Goal: Transaction & Acquisition: Purchase product/service

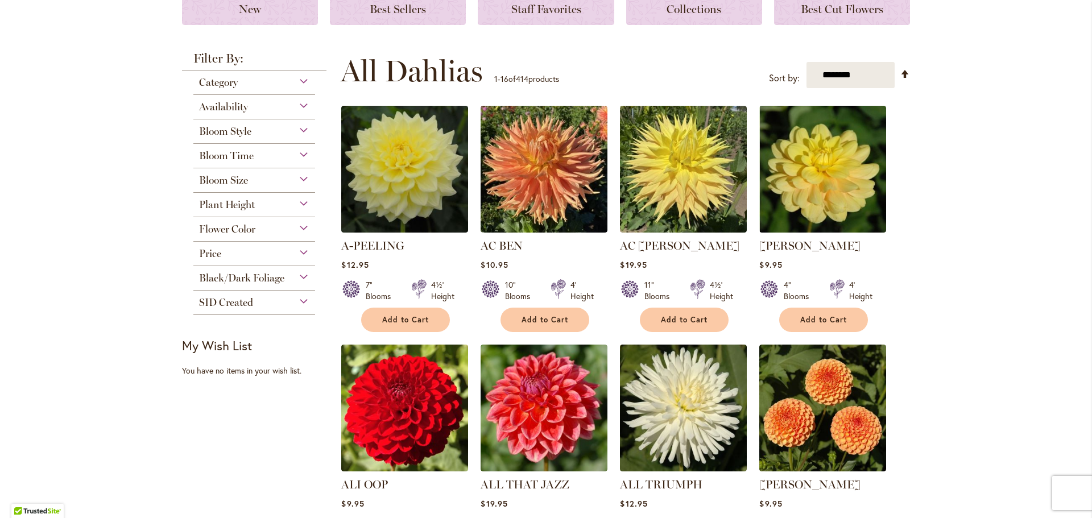
scroll to position [168, 0]
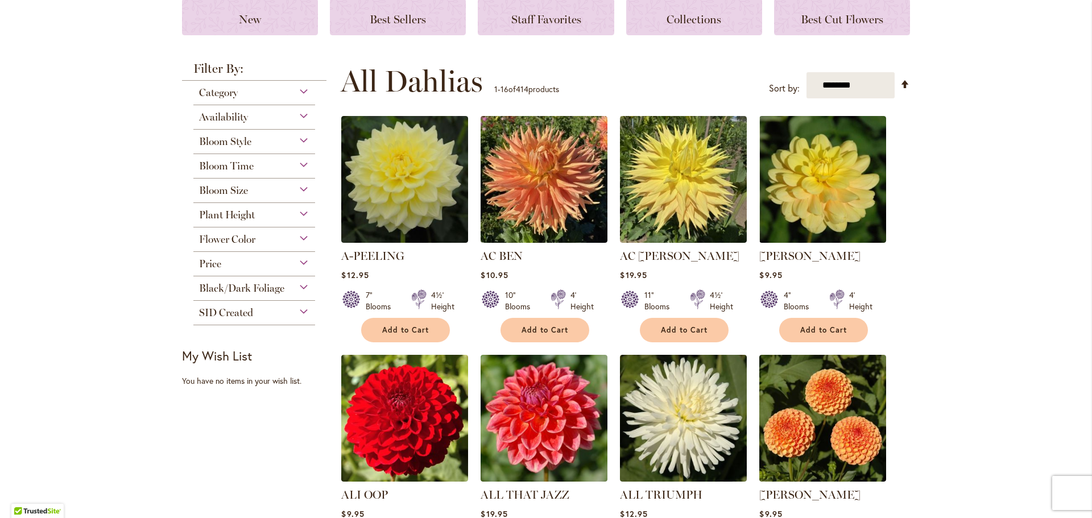
click at [254, 114] on div "Availability" at bounding box center [254, 114] width 122 height 18
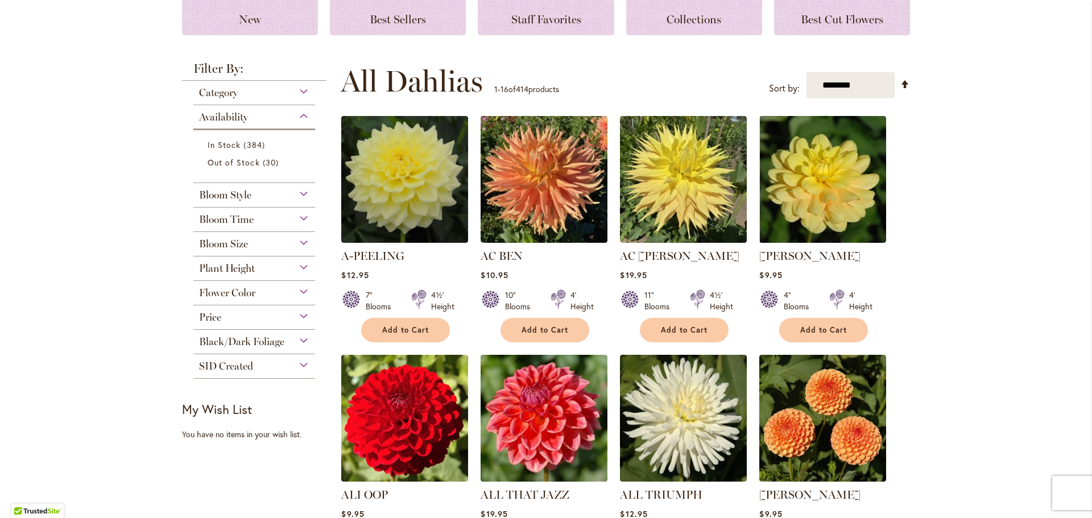
click at [301, 189] on div "Bloom Style" at bounding box center [254, 192] width 122 height 18
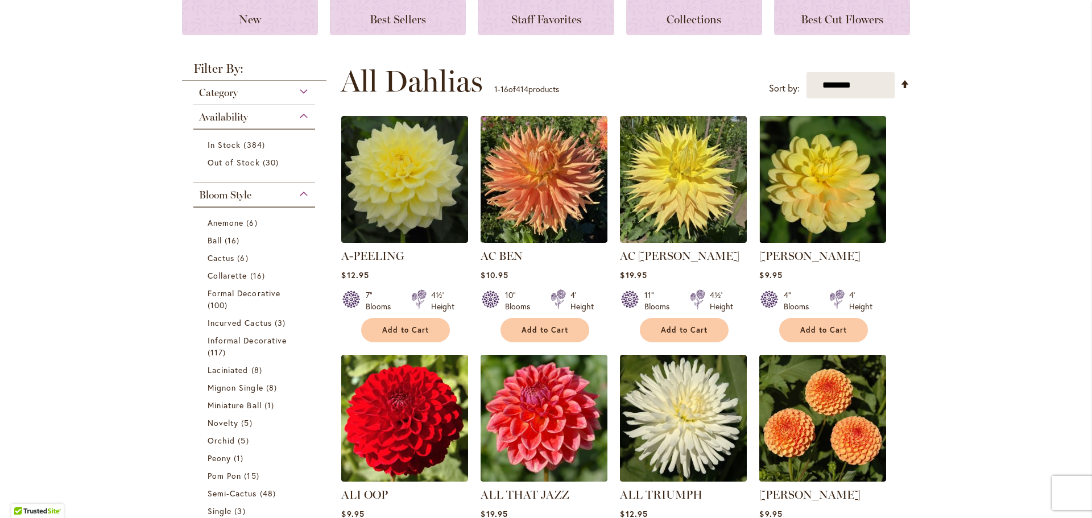
scroll to position [351, 0]
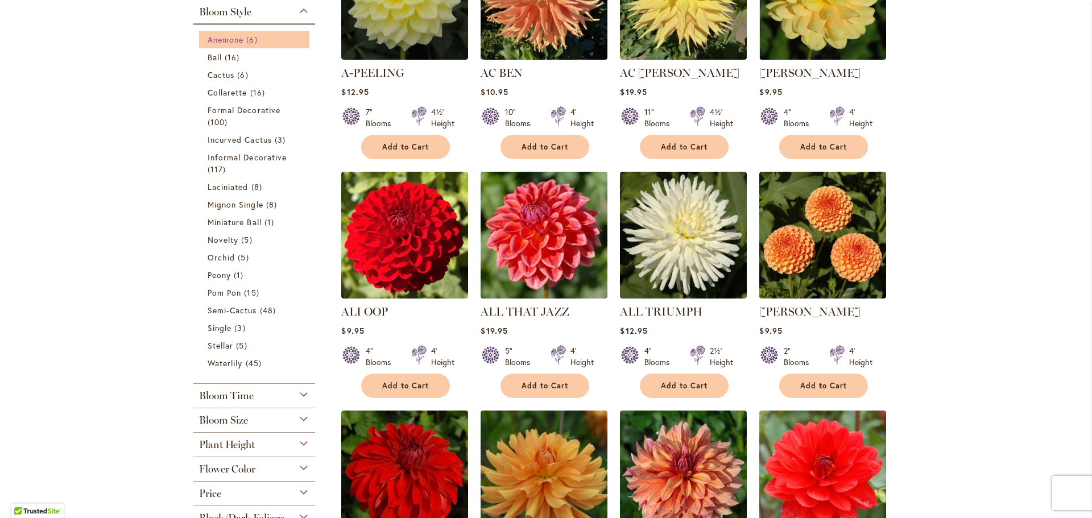
click at [255, 42] on span "6 items" at bounding box center [253, 40] width 14 height 12
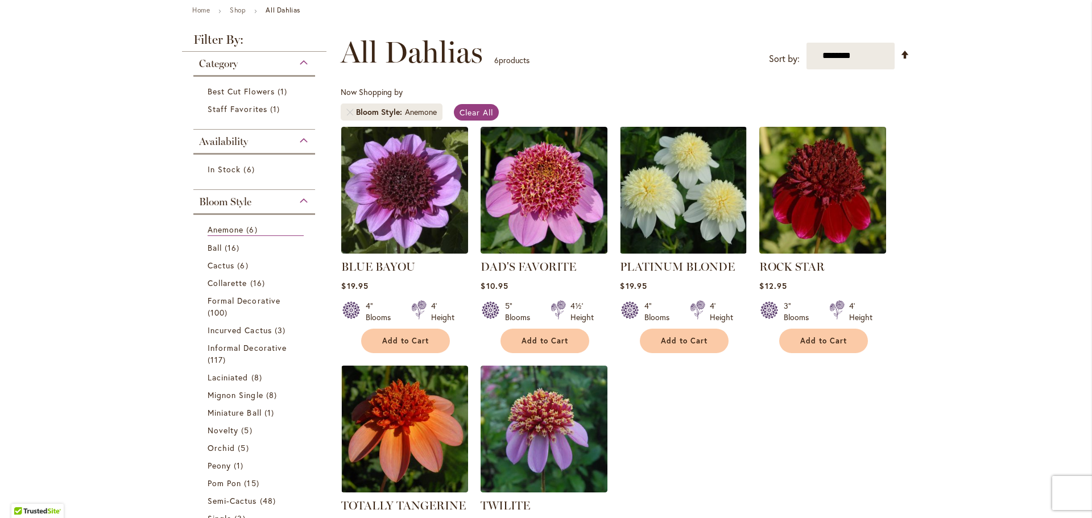
scroll to position [125, 0]
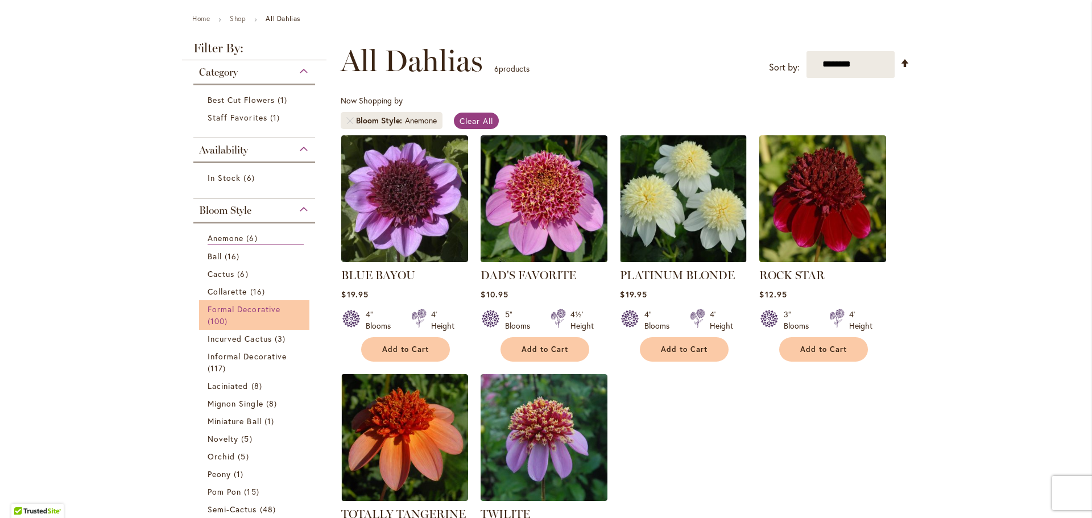
click at [253, 308] on span "Formal Decorative" at bounding box center [244, 309] width 73 height 11
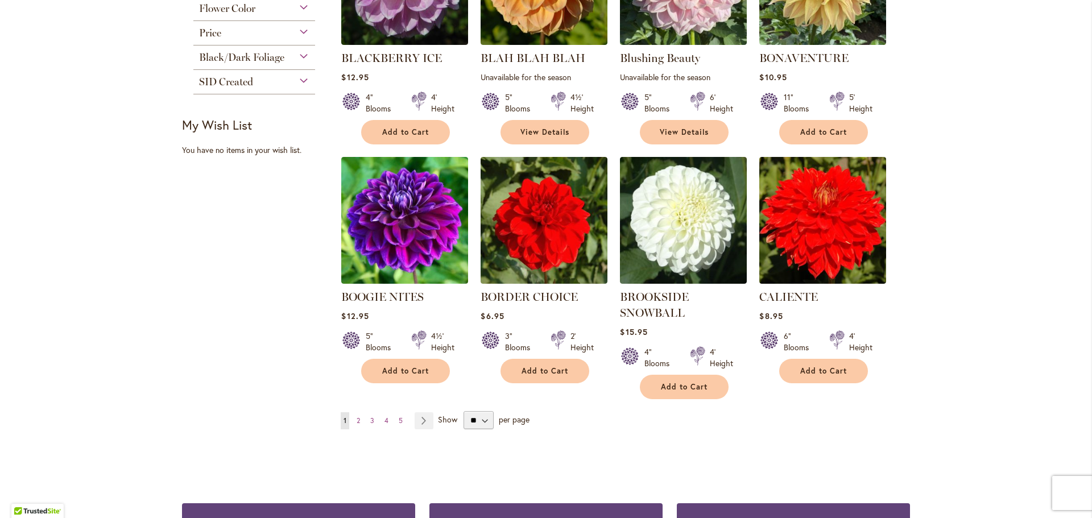
scroll to position [826, 0]
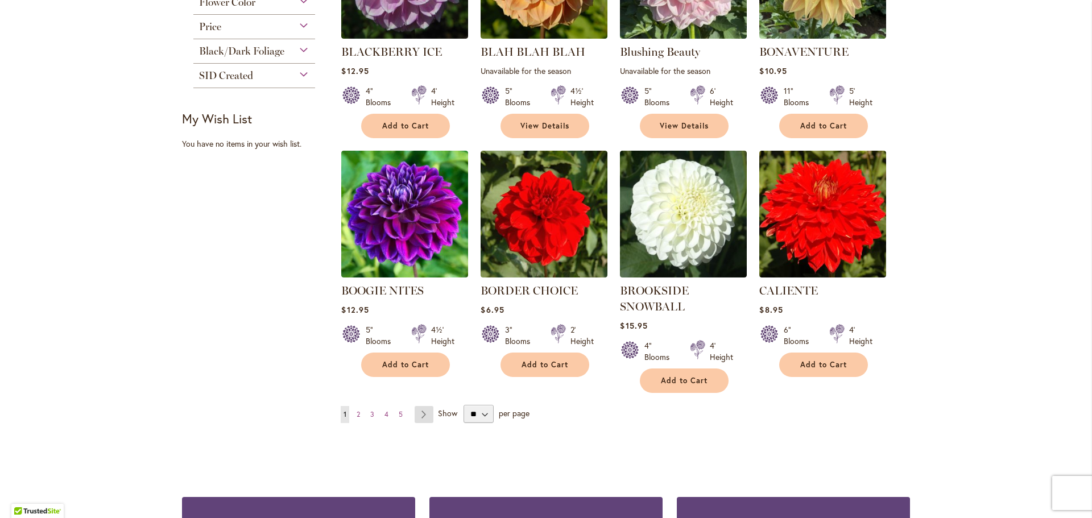
click at [420, 415] on link "Page Next" at bounding box center [424, 414] width 19 height 17
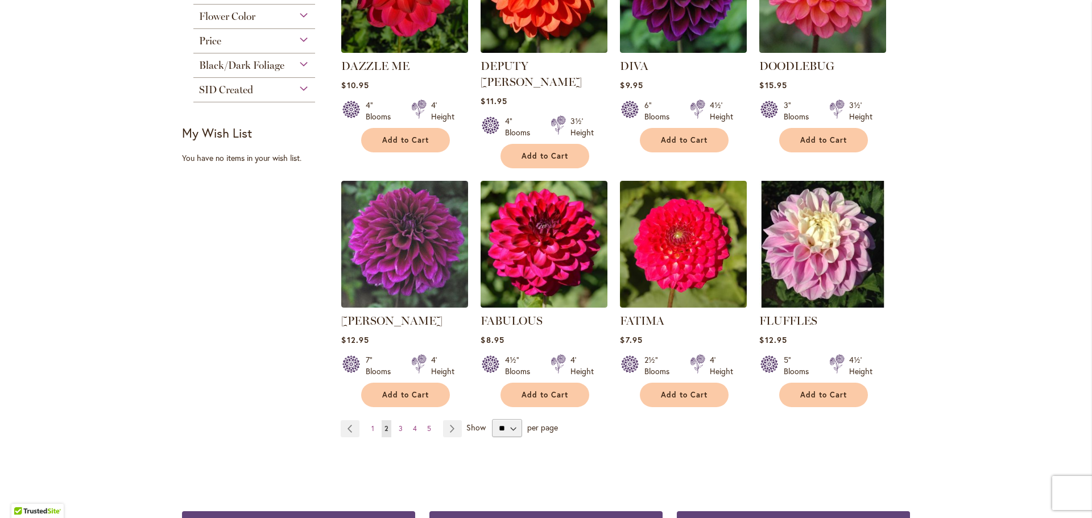
scroll to position [813, 0]
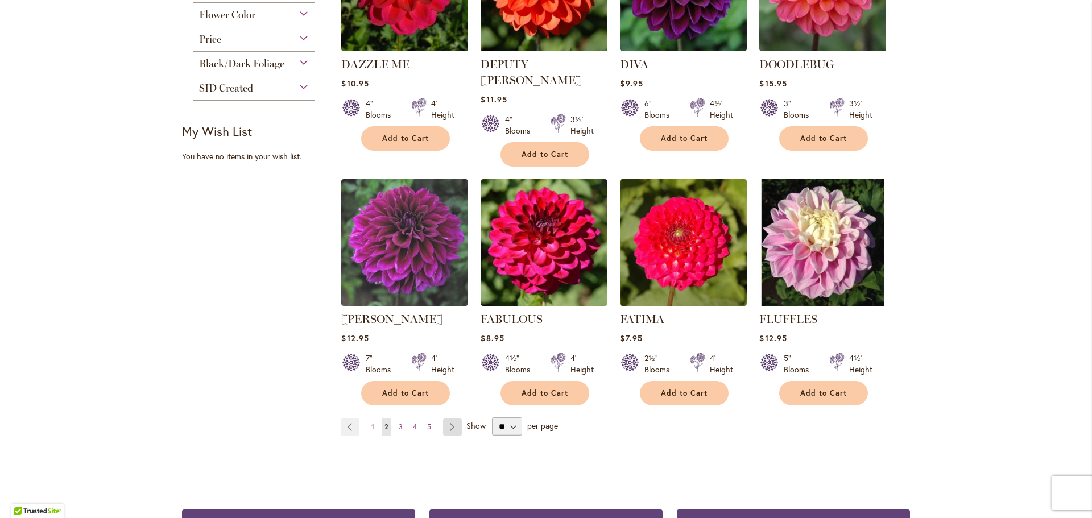
click at [449, 419] on link "Page Next" at bounding box center [452, 427] width 19 height 17
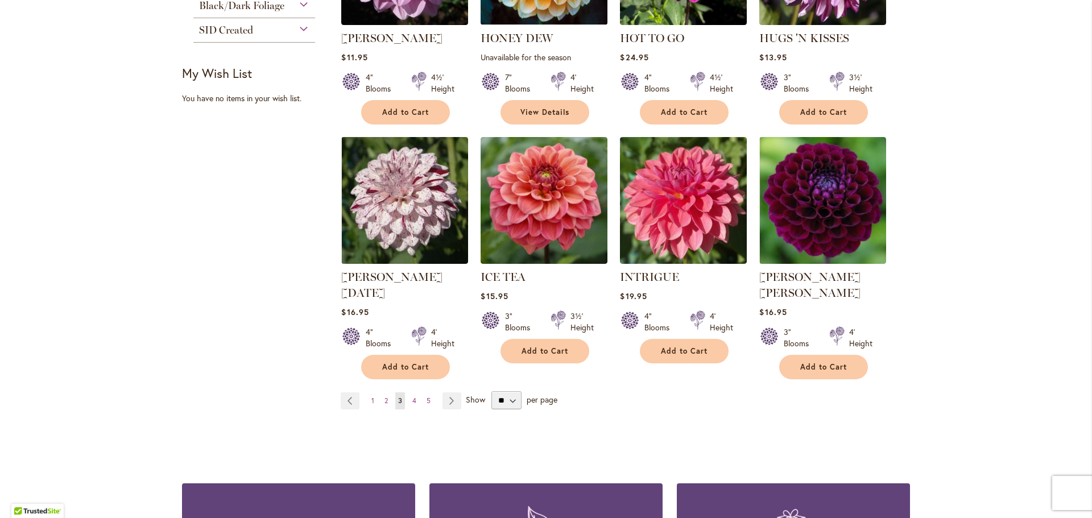
scroll to position [873, 0]
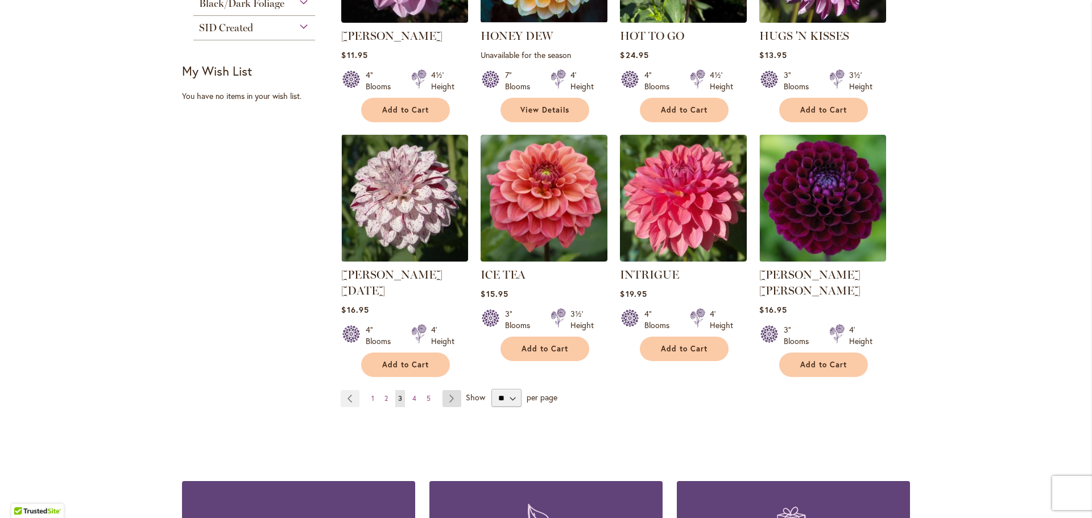
click at [449, 390] on link "Page Next" at bounding box center [451, 398] width 19 height 17
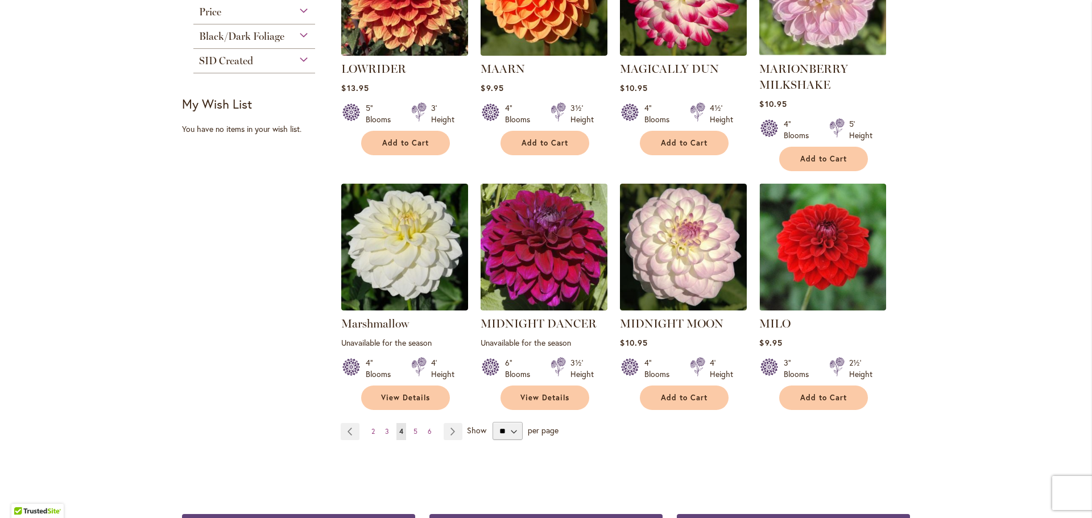
scroll to position [842, 0]
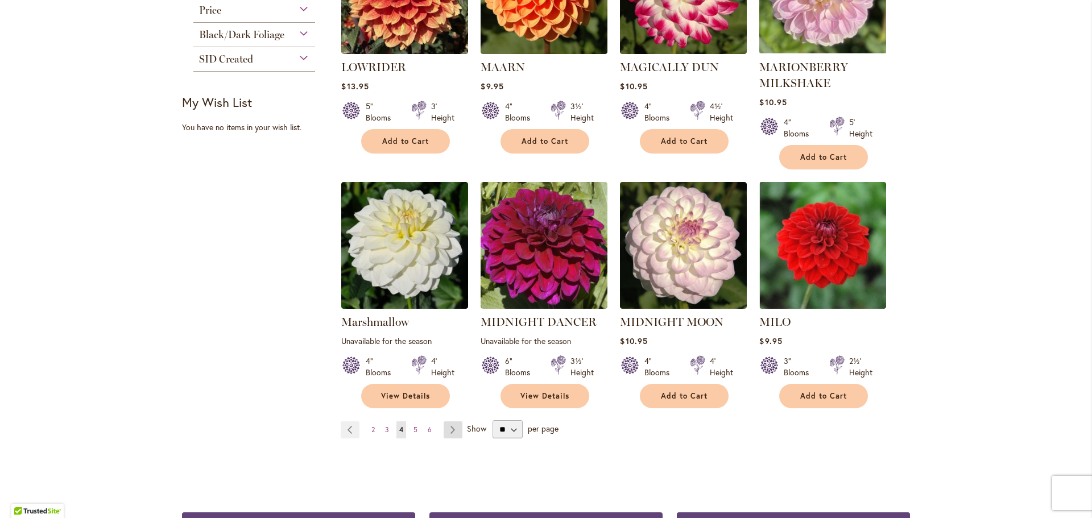
click at [449, 421] on link "Page Next" at bounding box center [453, 429] width 19 height 17
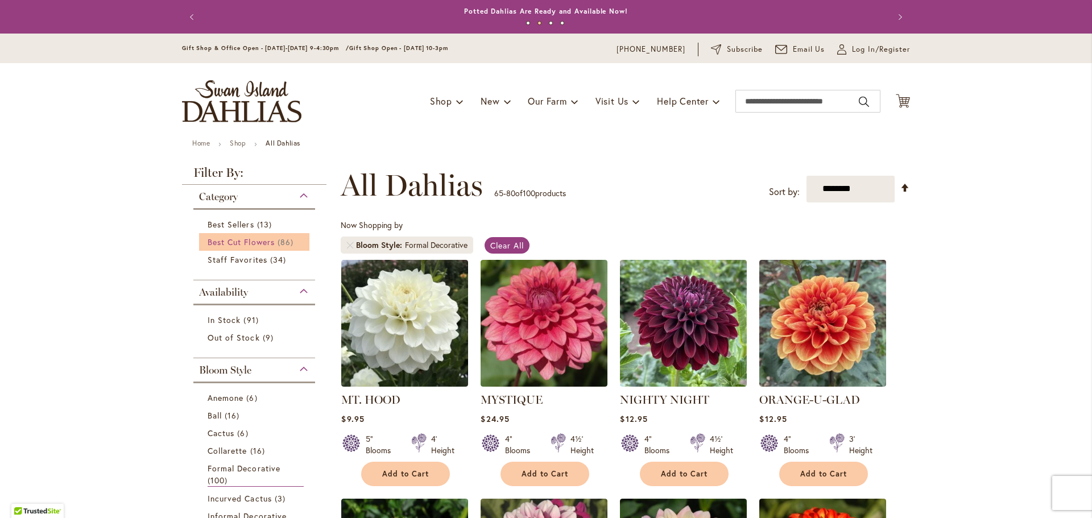
click at [251, 238] on span "Best Cut Flowers" at bounding box center [241, 242] width 67 height 11
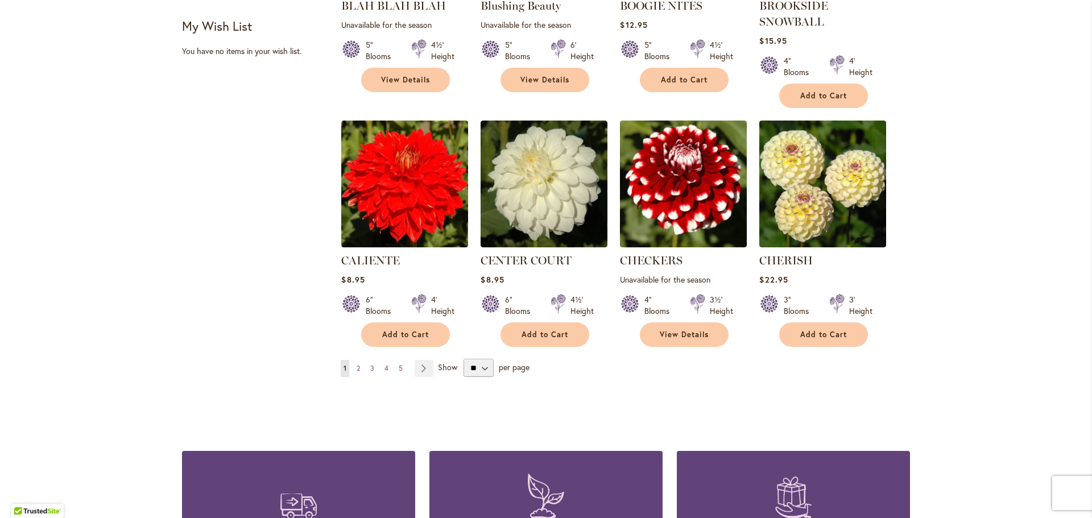
scroll to position [876, 0]
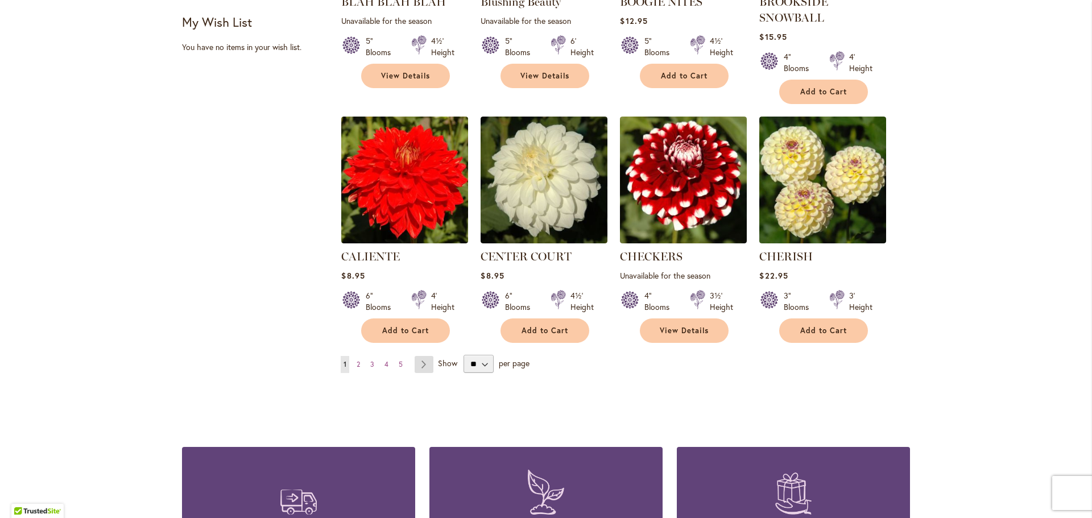
click at [422, 368] on link "Page Next" at bounding box center [424, 364] width 19 height 17
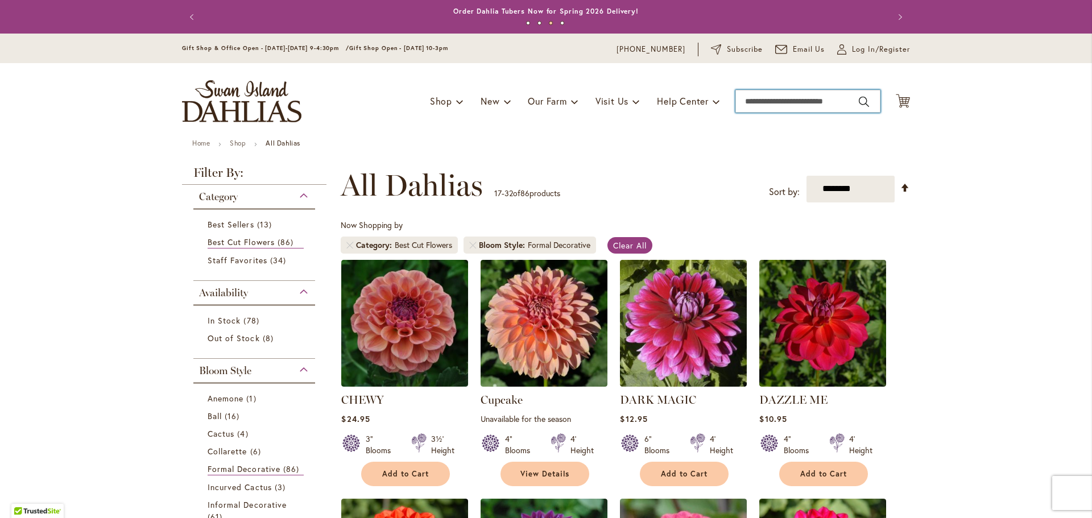
click at [751, 97] on input "Search" at bounding box center [807, 101] width 145 height 23
type input "****"
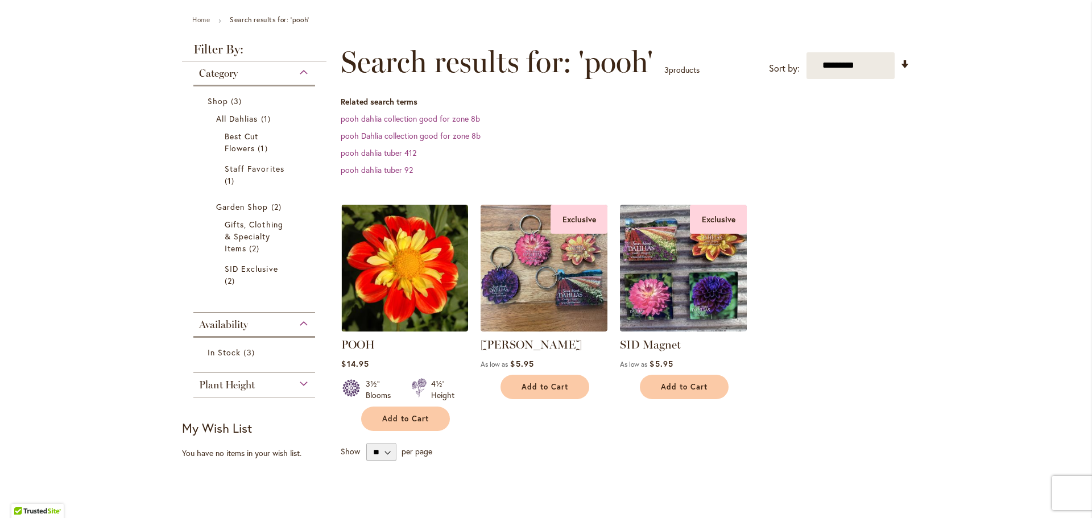
scroll to position [125, 0]
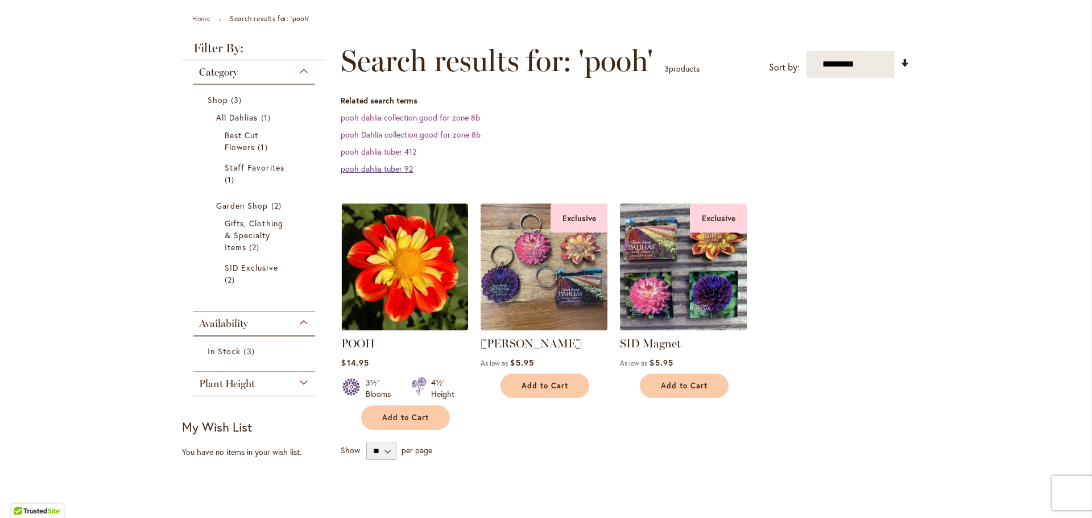
click at [403, 171] on link "pooh dahlia tuber 92" at bounding box center [377, 168] width 72 height 11
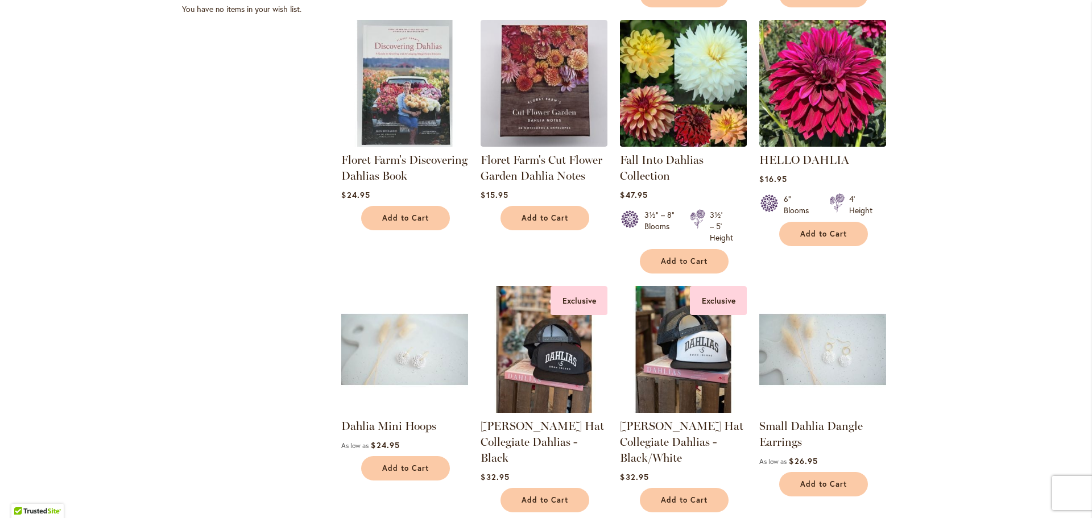
scroll to position [798, 0]
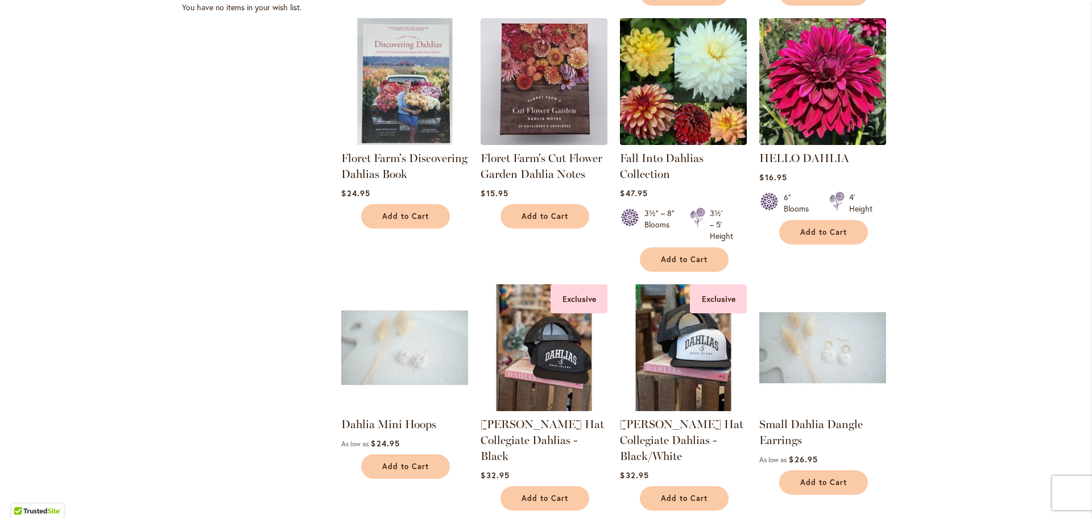
click at [416, 366] on img at bounding box center [404, 347] width 133 height 133
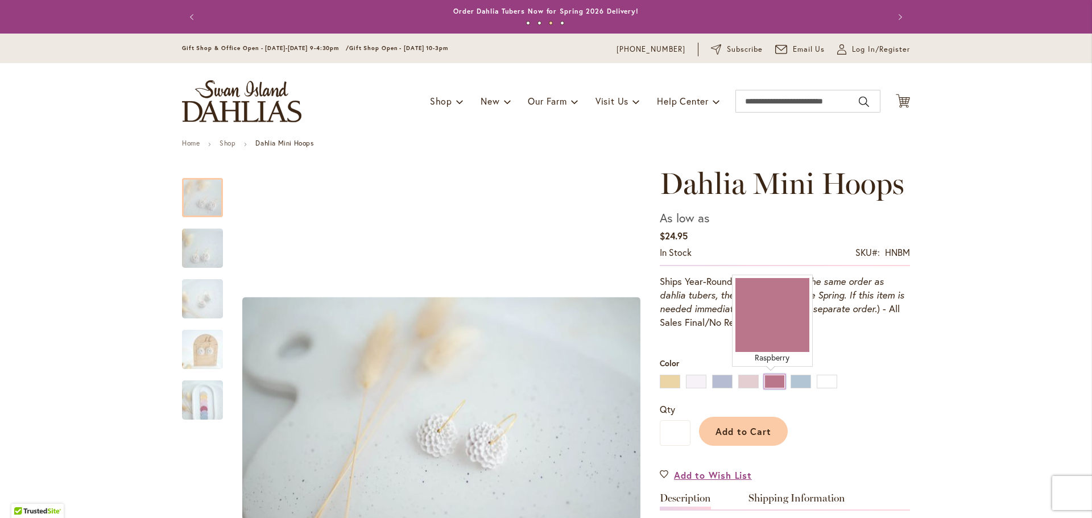
click at [774, 384] on div "Raspberry" at bounding box center [774, 382] width 20 height 14
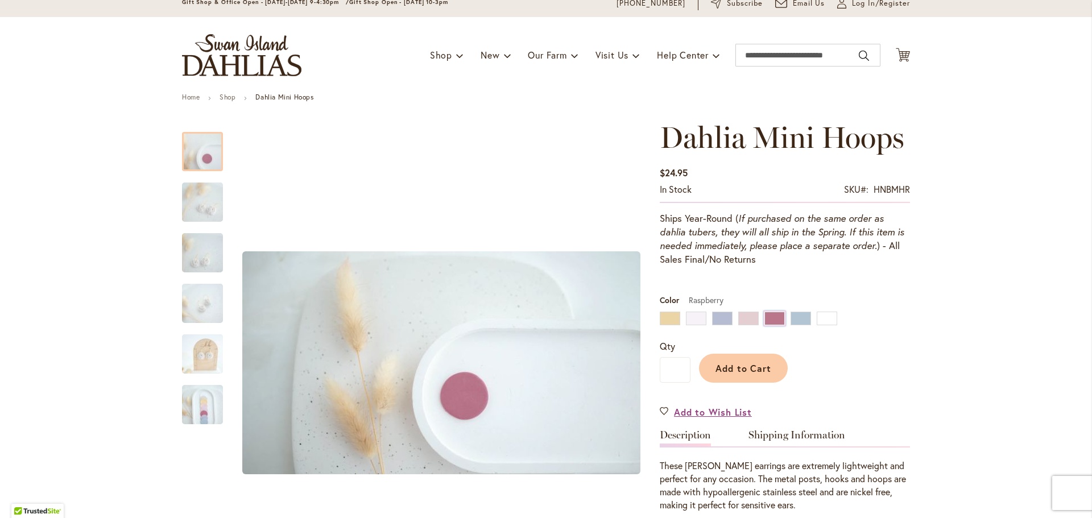
scroll to position [73, 0]
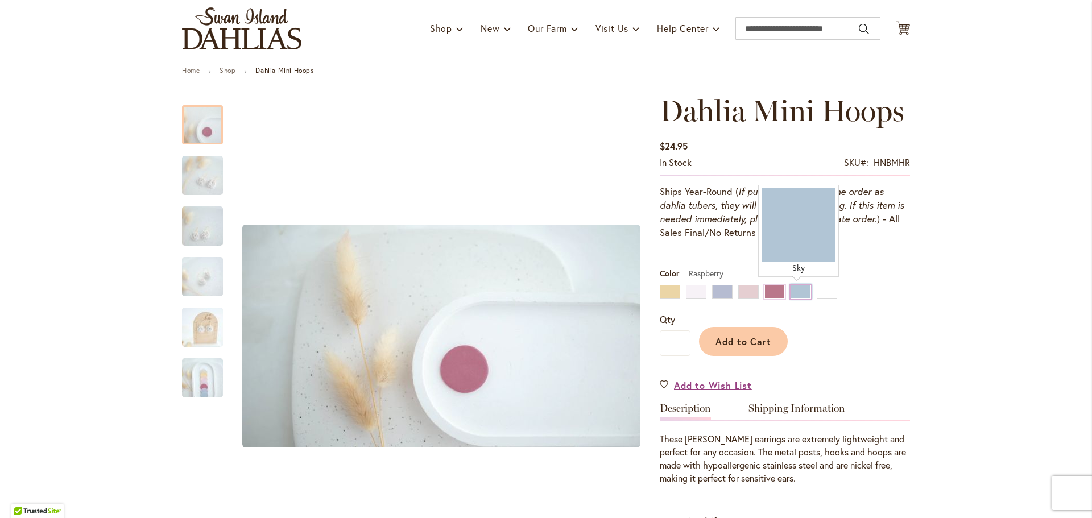
click at [801, 296] on div "Sky" at bounding box center [800, 292] width 20 height 14
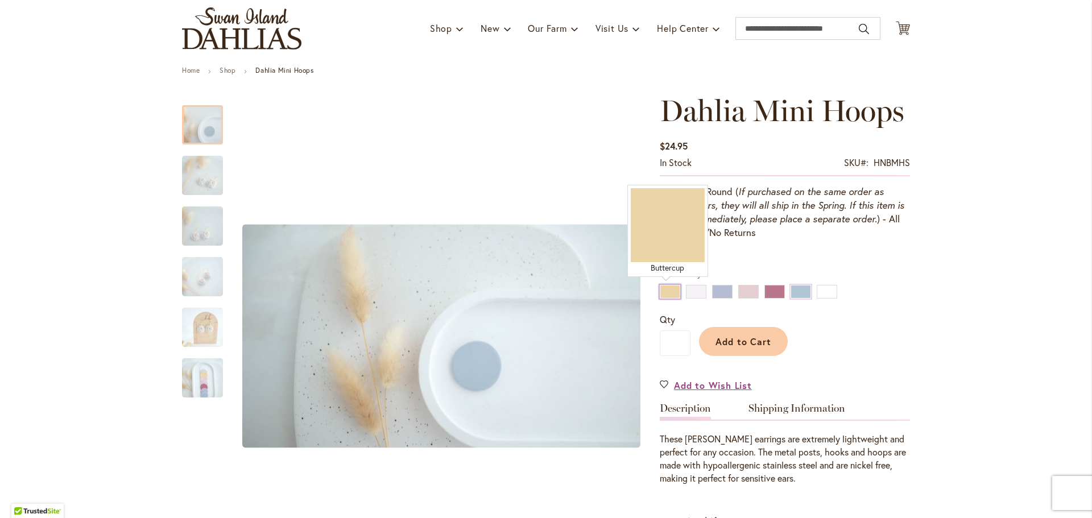
click at [669, 292] on div "Buttercup" at bounding box center [670, 292] width 20 height 14
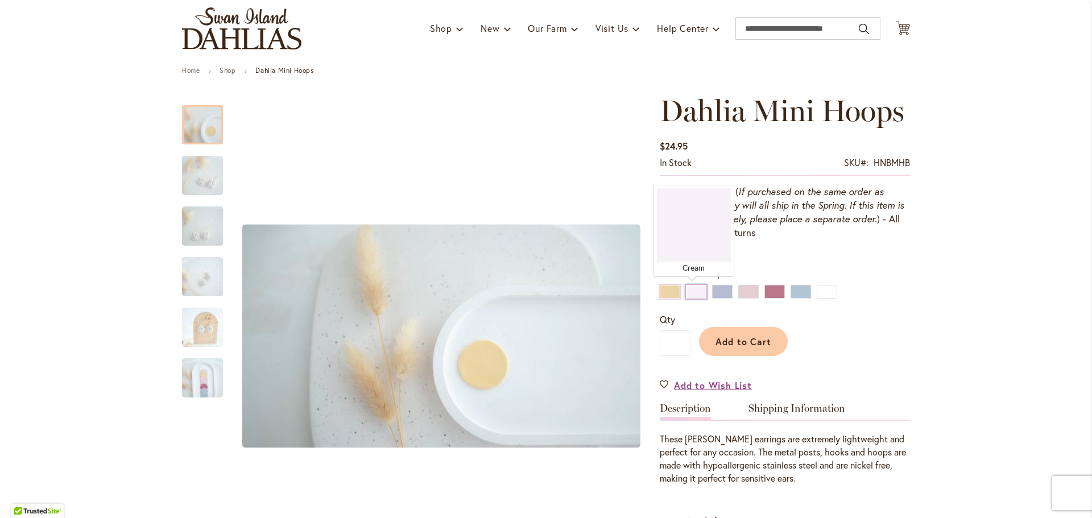
click at [693, 293] on div "Cream" at bounding box center [696, 292] width 20 height 14
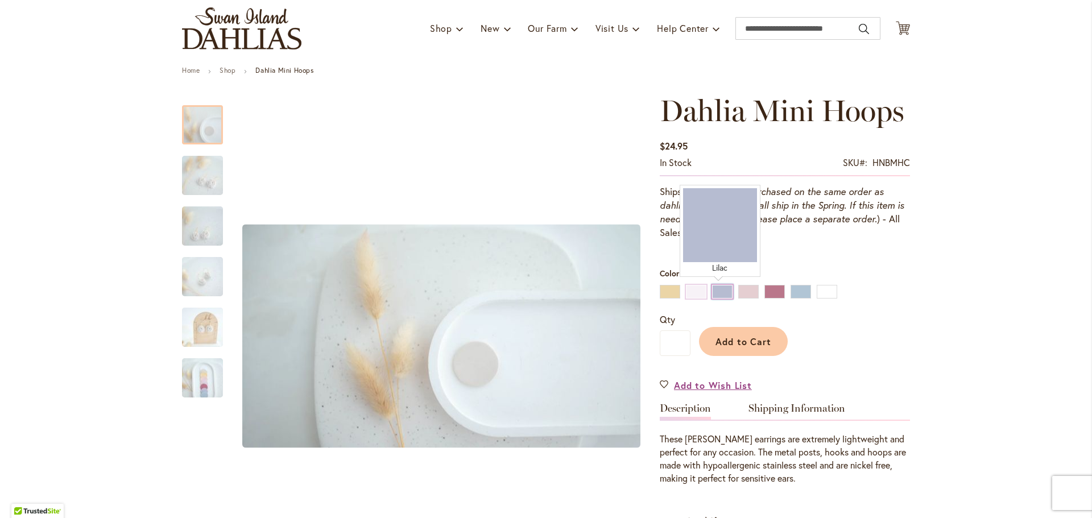
click at [713, 291] on div "Lilac" at bounding box center [722, 292] width 20 height 14
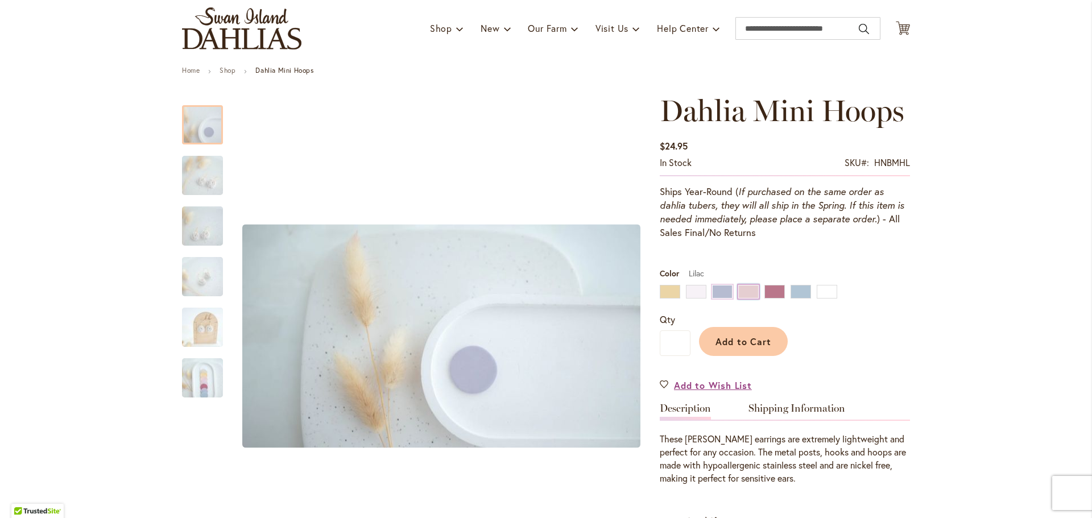
click at [746, 291] on div "Peony" at bounding box center [748, 292] width 20 height 14
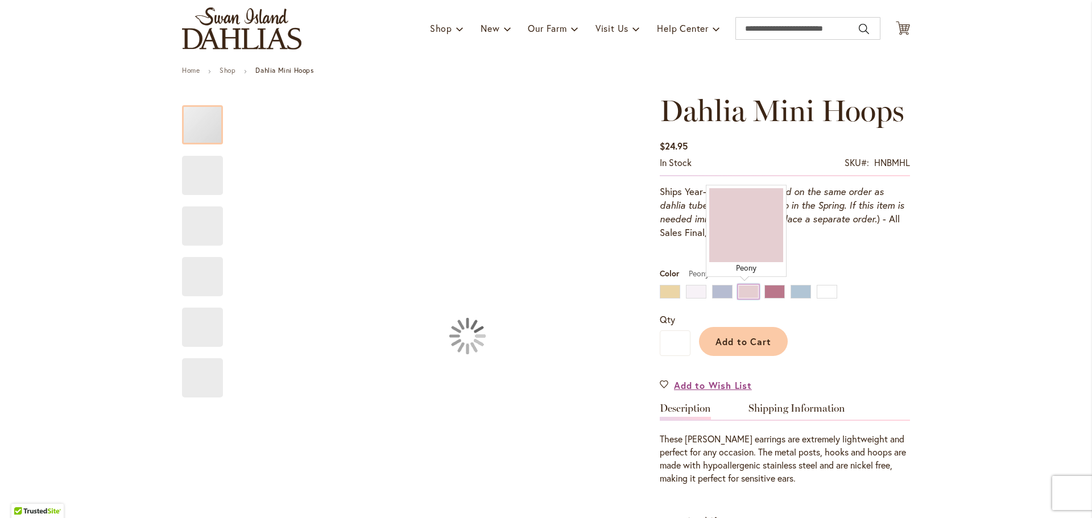
type input "****"
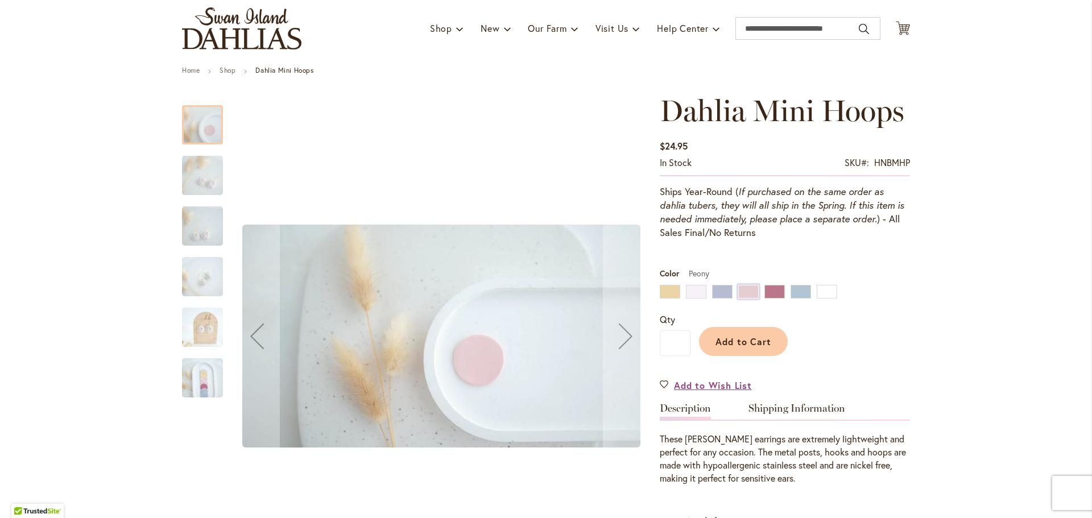
click at [198, 178] on img "Dahlia Mini Hoops" at bounding box center [202, 175] width 82 height 46
